Goal: Task Accomplishment & Management: Complete application form

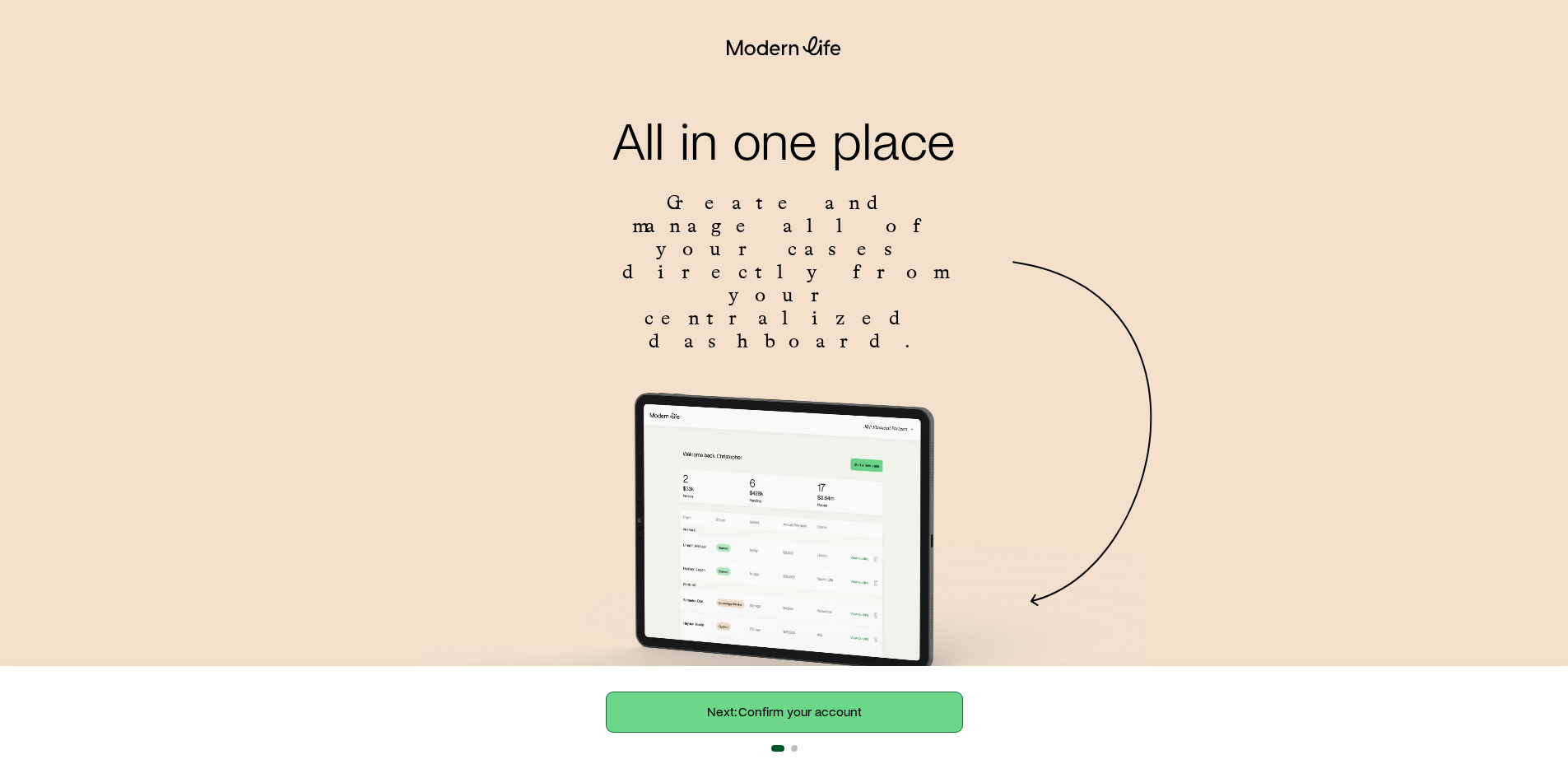
click at [817, 726] on link "Next: Confirm your account" at bounding box center [784, 712] width 355 height 40
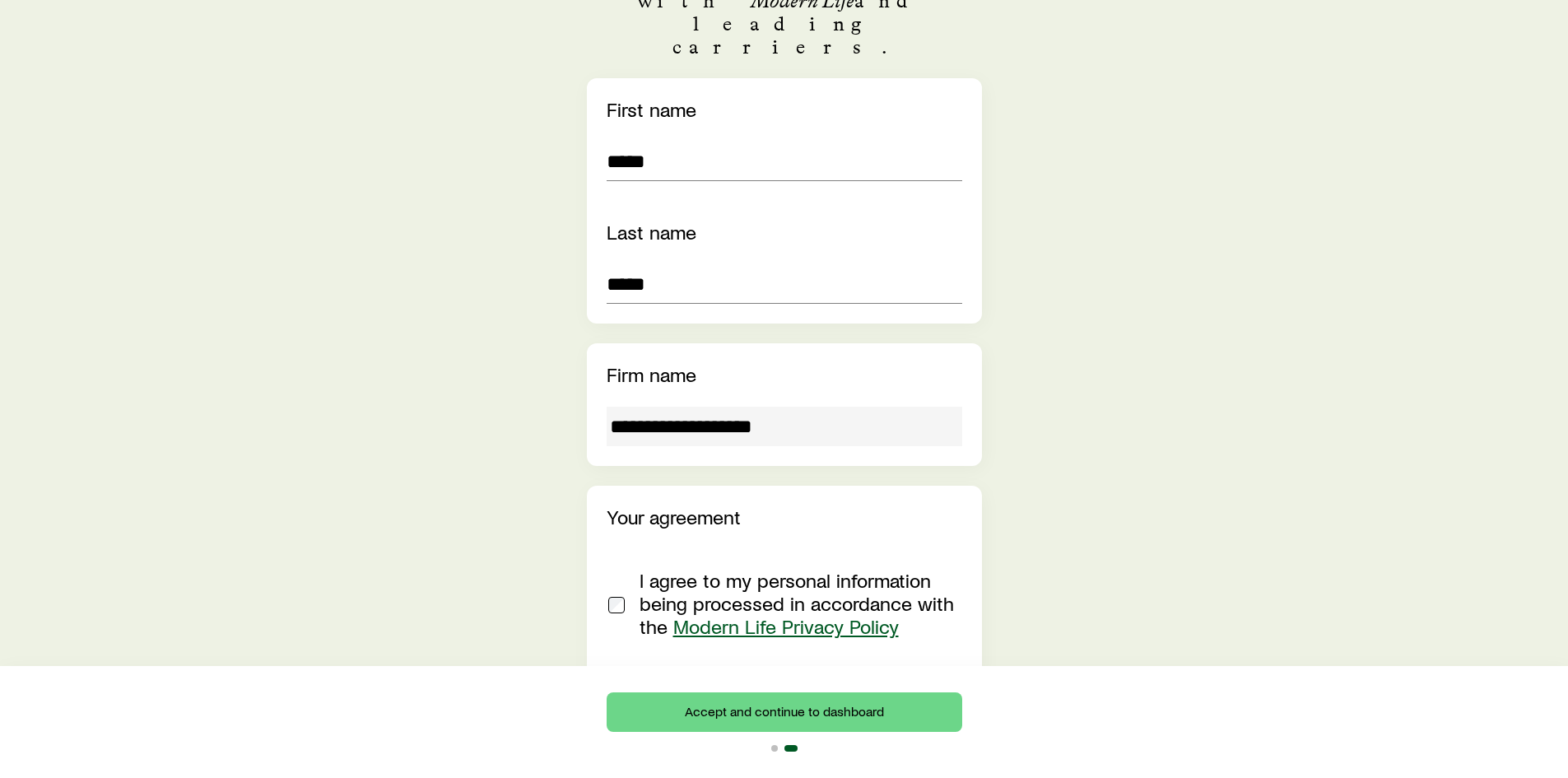
scroll to position [352, 0]
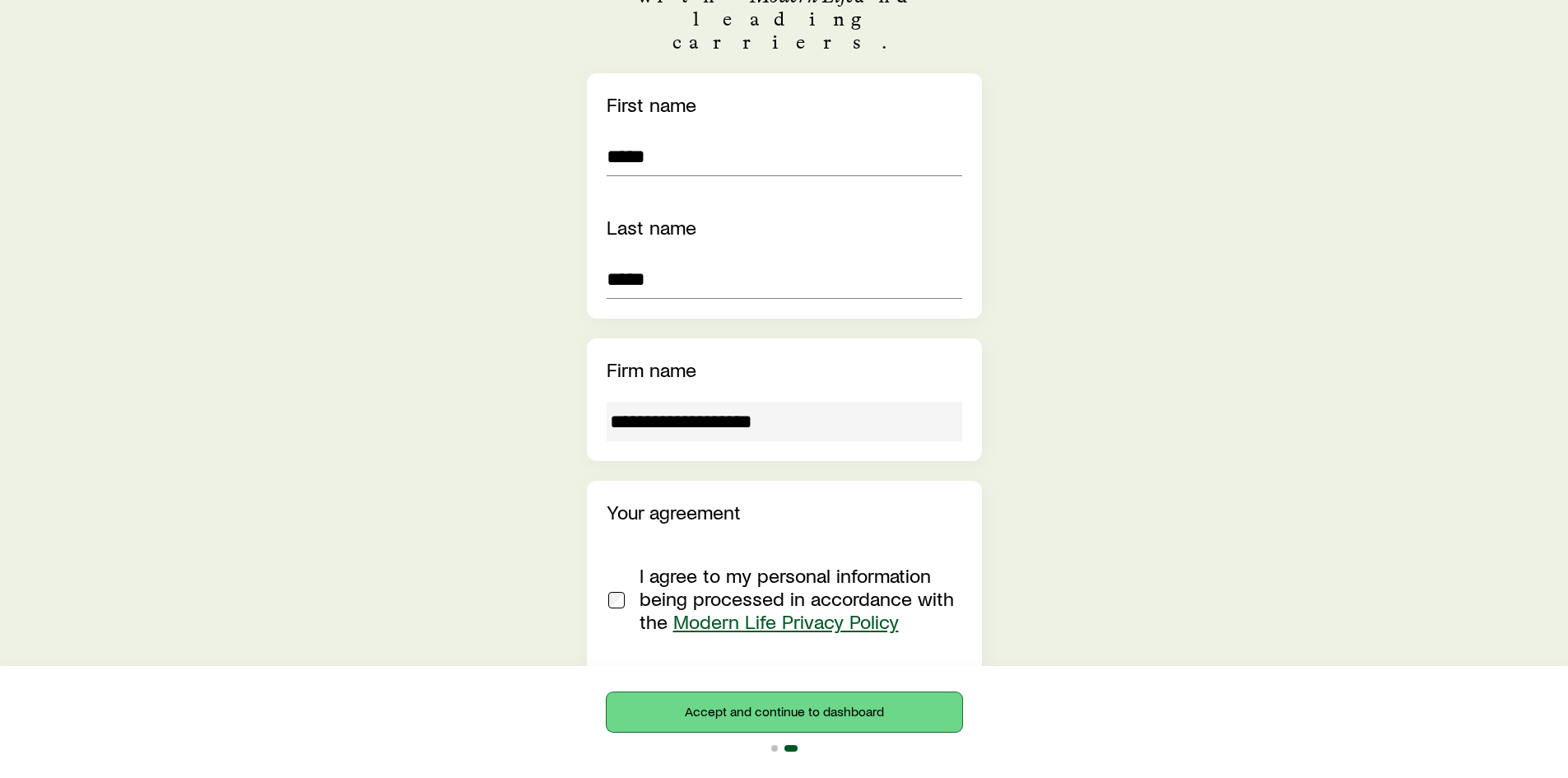
drag, startPoint x: 901, startPoint y: 707, endPoint x: 958, endPoint y: 727, distance: 60.4
click at [902, 708] on button "Accept and continue to dashboard" at bounding box center [784, 712] width 355 height 40
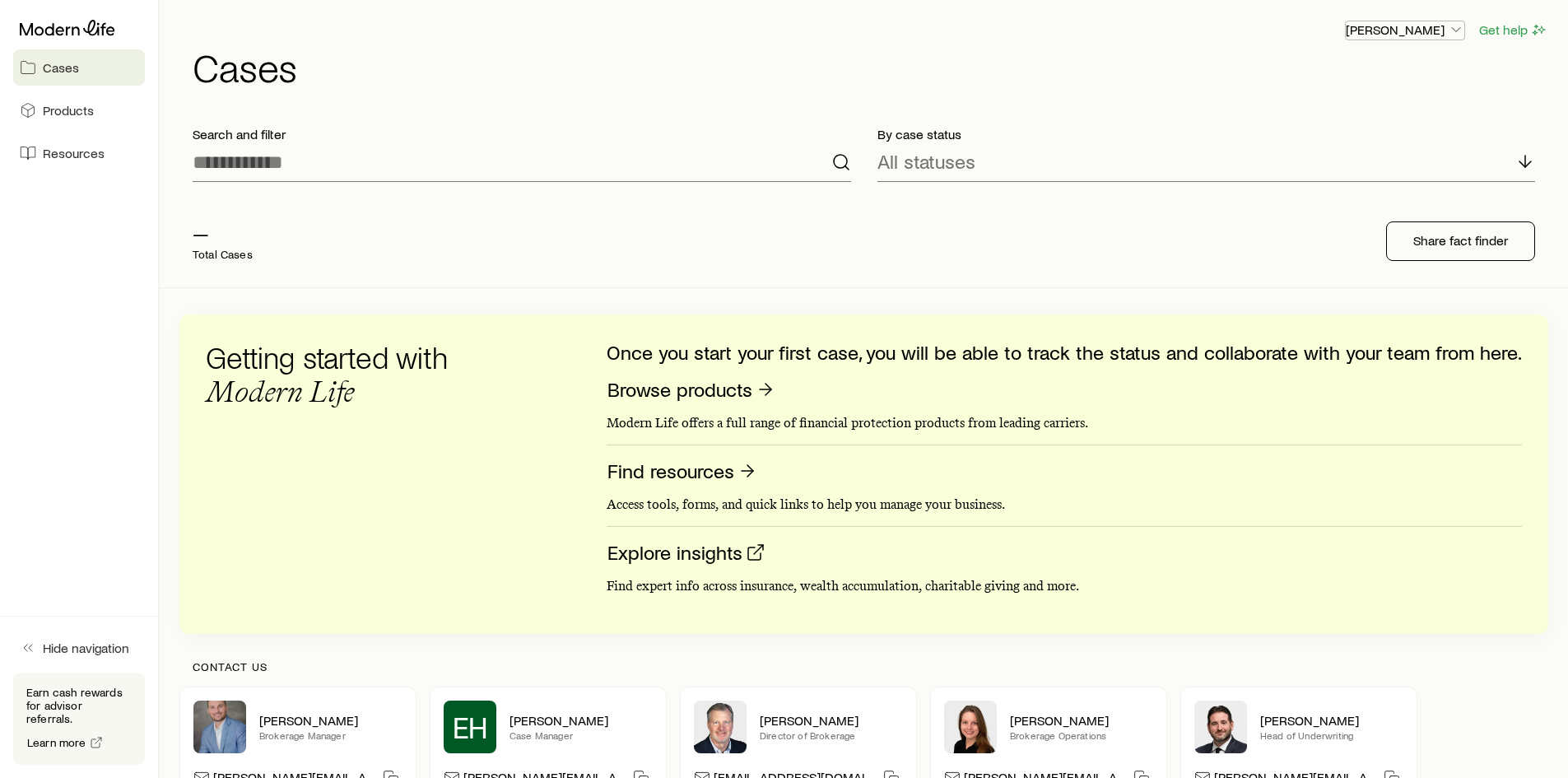
click at [1437, 33] on p "[PERSON_NAME]" at bounding box center [1404, 29] width 118 height 16
click at [1399, 87] on button "Sign out" at bounding box center [1367, 75] width 184 height 29
